Goal: Obtain resource: Download file/media

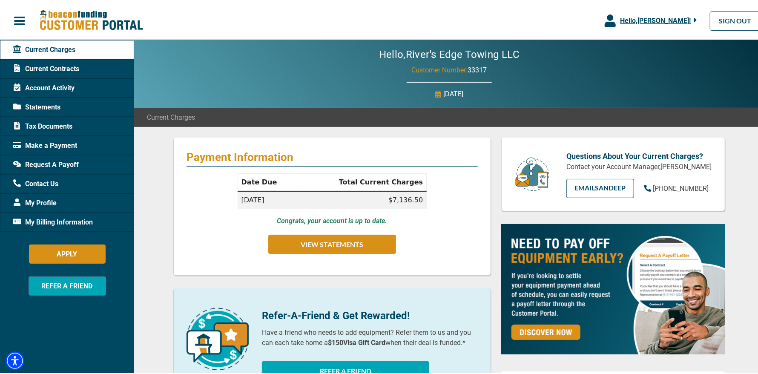
click at [56, 105] on span "Statements" at bounding box center [36, 106] width 47 height 10
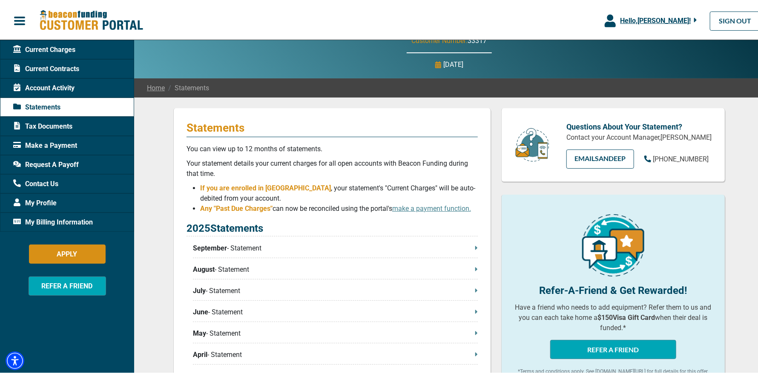
scroll to position [128, 0]
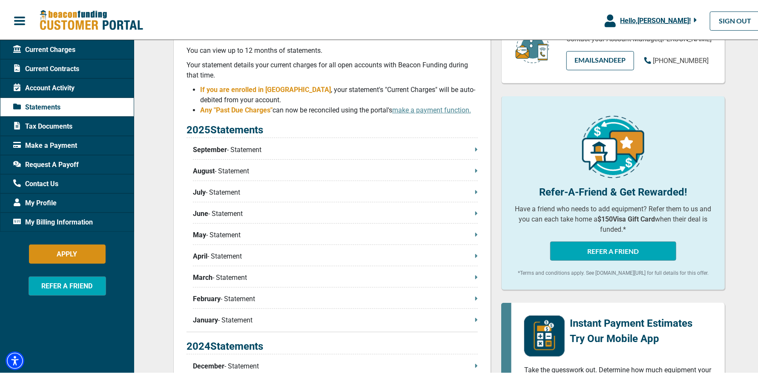
click at [227, 274] on p "March - Statement" at bounding box center [335, 276] width 285 height 10
click at [212, 281] on p "March - Statement" at bounding box center [335, 276] width 285 height 10
click at [223, 256] on p "April - Statement" at bounding box center [335, 255] width 285 height 10
click at [55, 69] on span "Current Contracts" at bounding box center [46, 67] width 66 height 10
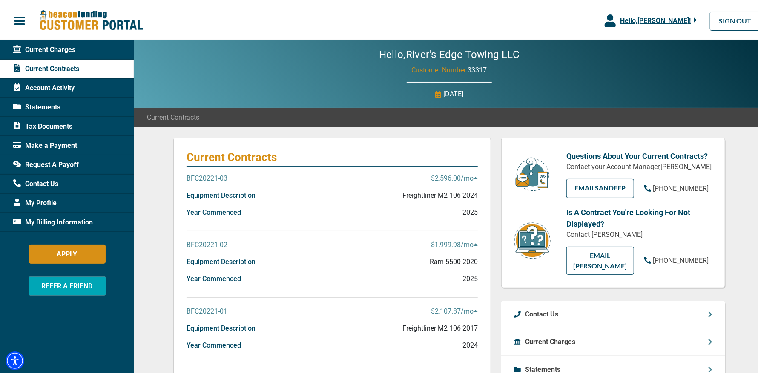
click at [53, 103] on span "Statements" at bounding box center [36, 106] width 47 height 10
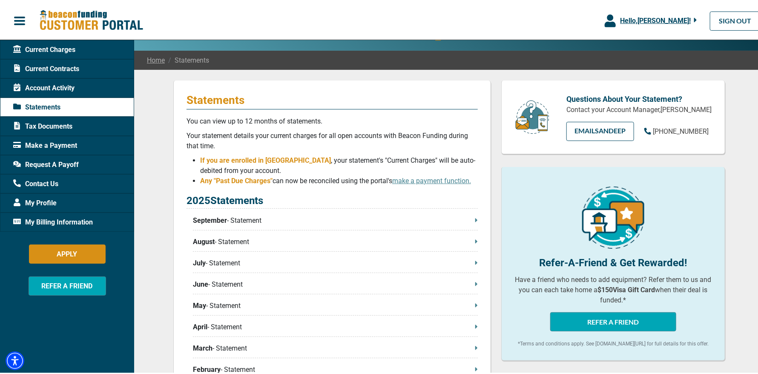
scroll to position [170, 0]
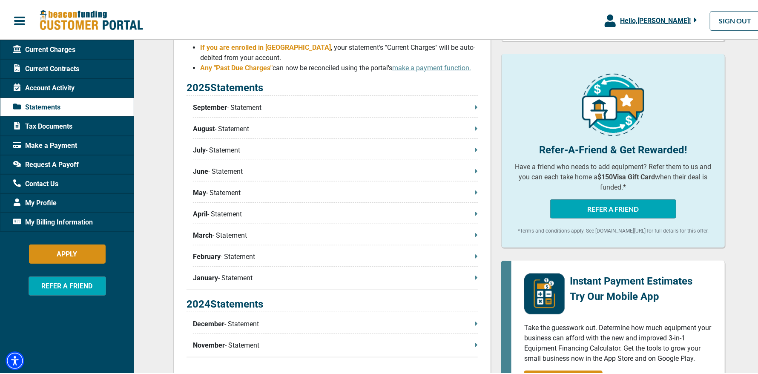
click at [225, 256] on p "February - Statement" at bounding box center [335, 255] width 285 height 10
click at [213, 190] on p "May - Statement" at bounding box center [335, 191] width 285 height 10
